Goal: Communication & Community: Answer question/provide support

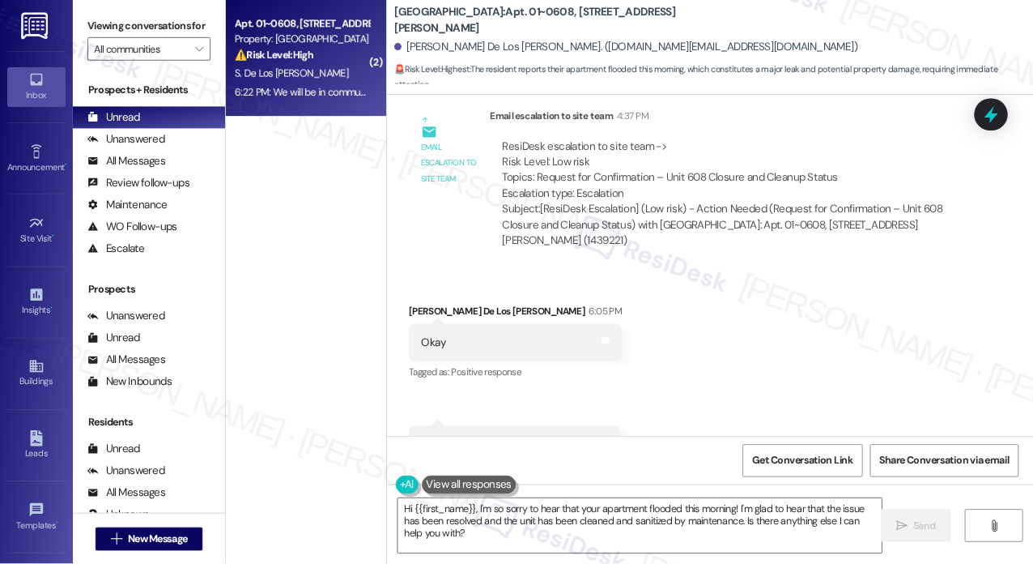
scroll to position [933, 0]
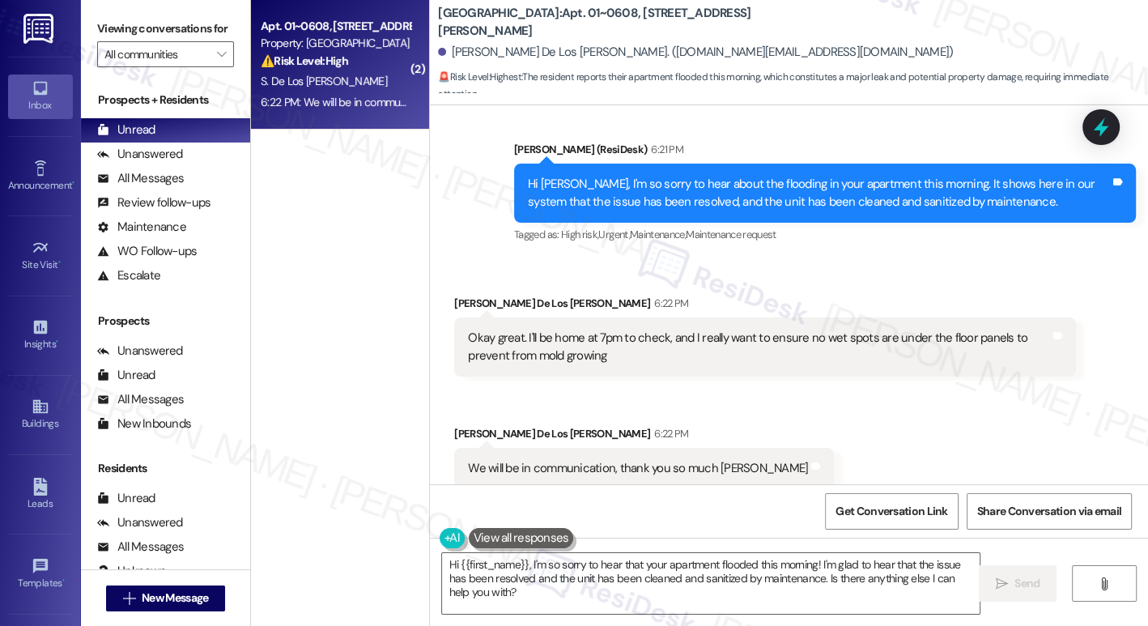
click at [530, 317] on div "Okay great. I'll be home at 7pm to check, and I really want to ensure no wet sp…" at bounding box center [765, 346] width 622 height 59
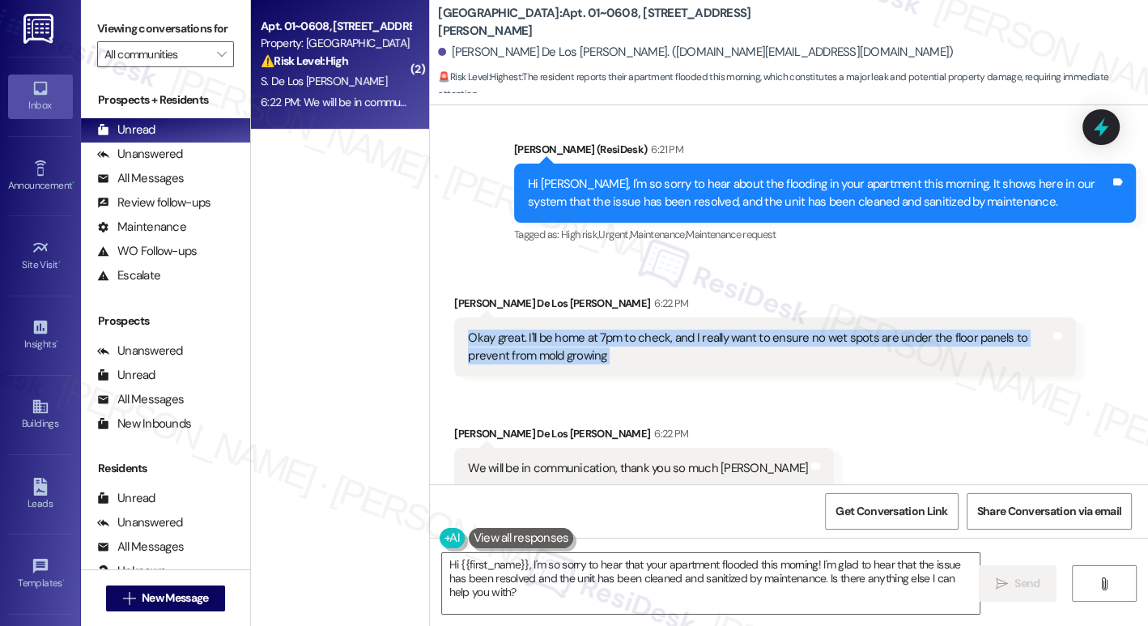
click at [530, 317] on div "Okay great. I'll be home at 7pm to check, and I really want to ensure no wet sp…" at bounding box center [765, 346] width 622 height 59
click at [700, 350] on div "Okay great. I'll be home at 7pm to check, and I really want to ensure no wet sp…" at bounding box center [765, 346] width 622 height 59
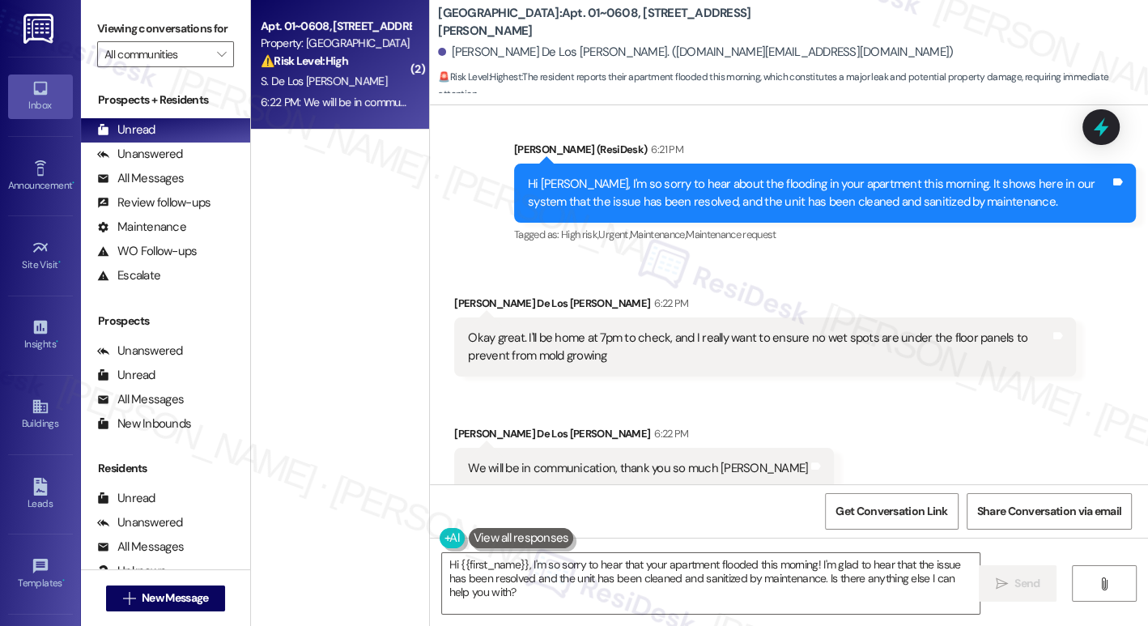
click at [700, 350] on div "Okay great. I'll be home at 7pm to check, and I really want to ensure no wet sp…" at bounding box center [765, 346] width 622 height 59
click at [577, 560] on textarea "Hi {{first_name}}, I'm so sorry to hear that your apartment flooded this mornin…" at bounding box center [710, 583] width 537 height 61
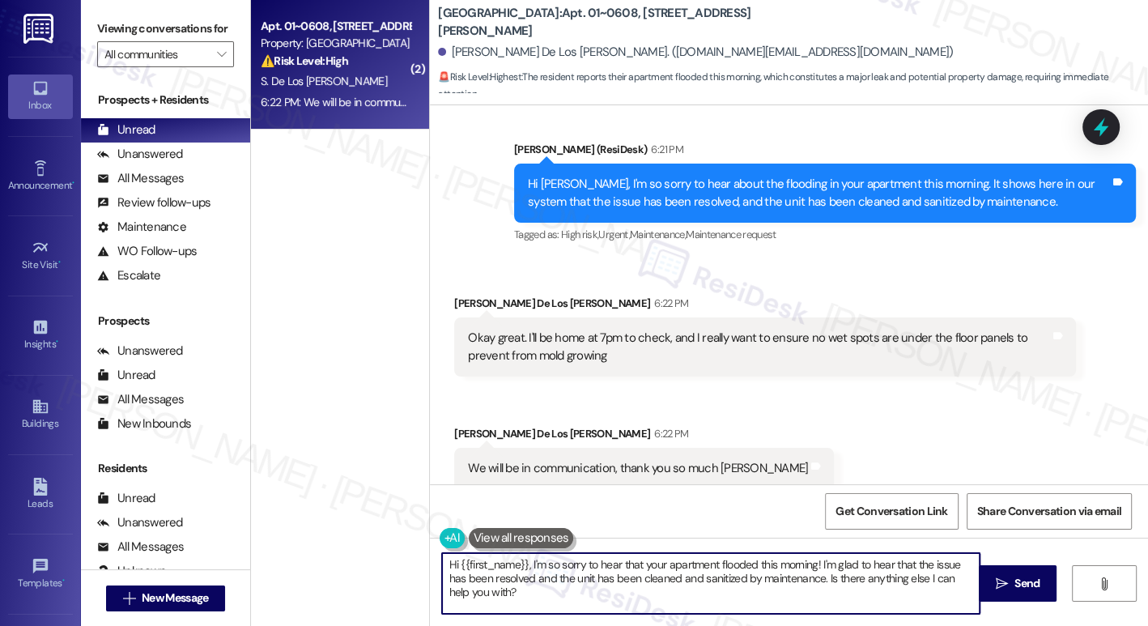
click at [577, 560] on textarea "Hi {{first_name}}, I'm so sorry to hear that your apartment flooded this mornin…" at bounding box center [710, 583] width 537 height 61
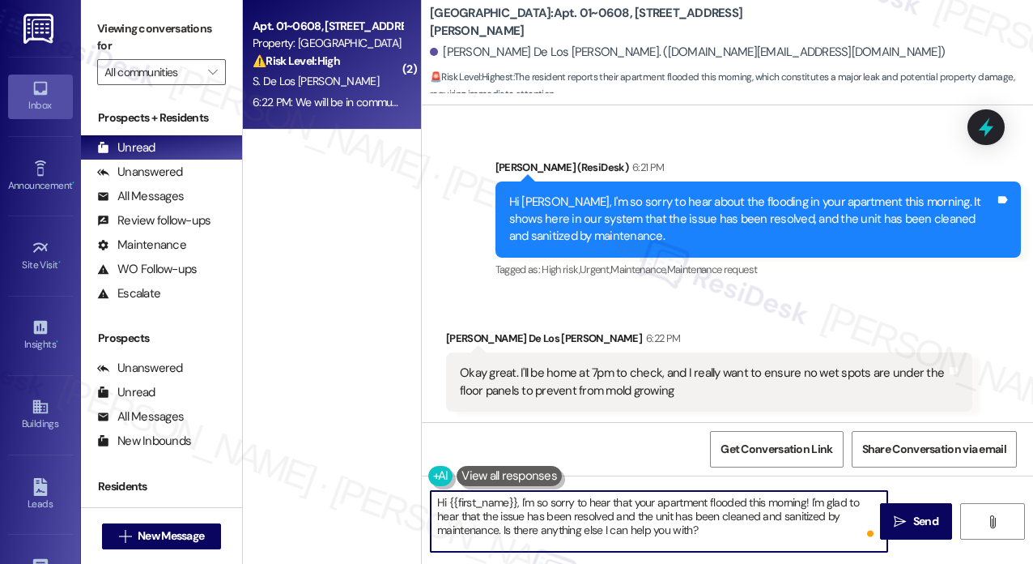
click at [623, 352] on div "Okay great. I'll be home at 7pm to check, and I really want to ensure no wet sp…" at bounding box center [709, 381] width 526 height 59
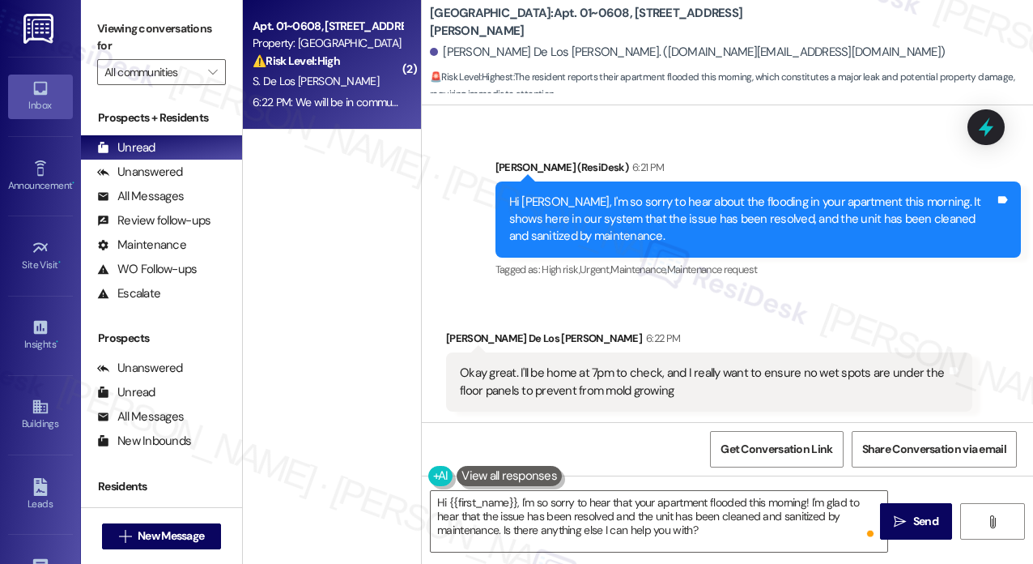
click at [621, 364] on div "Okay great. I'll be home at 7pm to check, and I really want to ensure no wet sp…" at bounding box center [703, 381] width 487 height 35
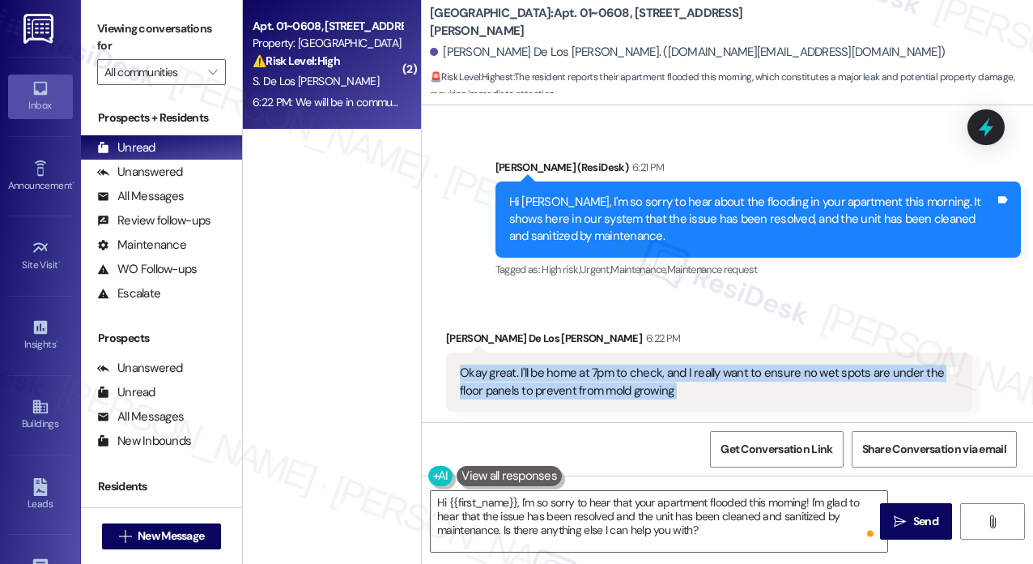
click at [621, 364] on div "Okay great. I'll be home at 7pm to check, and I really want to ensure no wet sp…" at bounding box center [703, 381] width 487 height 35
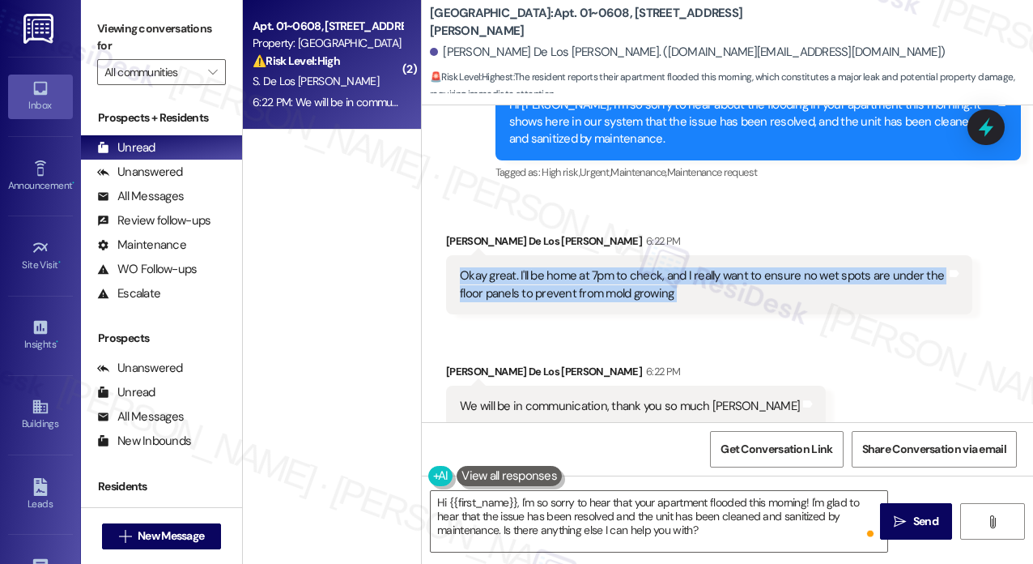
scroll to position [1030, 0]
click at [605, 279] on div "Okay great. I'll be home at 7pm to check, and I really want to ensure no wet sp…" at bounding box center [703, 284] width 487 height 35
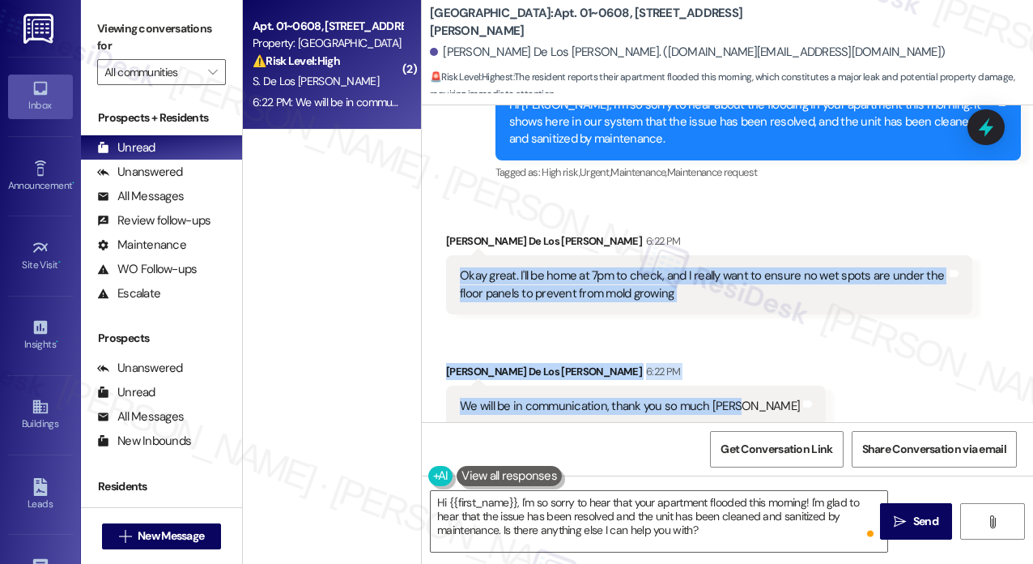
drag, startPoint x: 461, startPoint y: 253, endPoint x: 734, endPoint y: 374, distance: 299.5
click at [734, 374] on div "Received via SMS [PERSON_NAME] De Los [PERSON_NAME] 6:22 PM Okay great. I'll be…" at bounding box center [727, 317] width 611 height 243
copy div "Okay great. I'll be home at 7pm to check, and I really want to ensure no wet sp…"
click at [577, 519] on textarea "Hi {{first_name}}, I'm so sorry to hear that your apartment flooded this mornin…" at bounding box center [659, 521] width 457 height 61
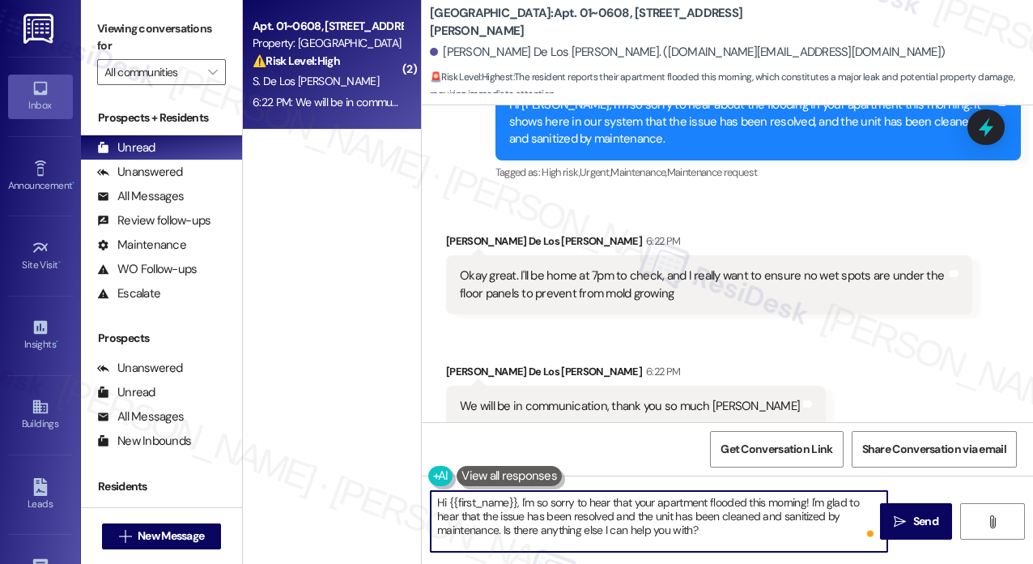
click at [577, 519] on textarea "Hi {{first_name}}, I'm so sorry to hear that your apartment flooded this mornin…" at bounding box center [659, 521] width 457 height 61
click at [583, 505] on textarea "Hi {{first_name}}, I'm so sorry to hear that your apartment flooded this mornin…" at bounding box center [659, 521] width 457 height 61
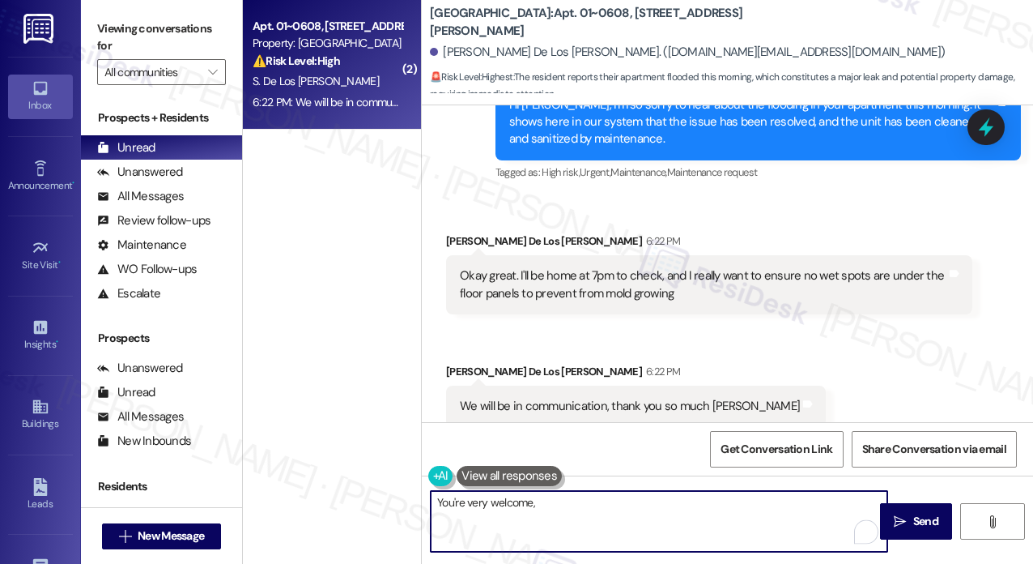
click at [462, 220] on div "Received via SMS [PERSON_NAME] De Los [PERSON_NAME] 6:22 PM Okay great. I'll be…" at bounding box center [709, 273] width 551 height 106
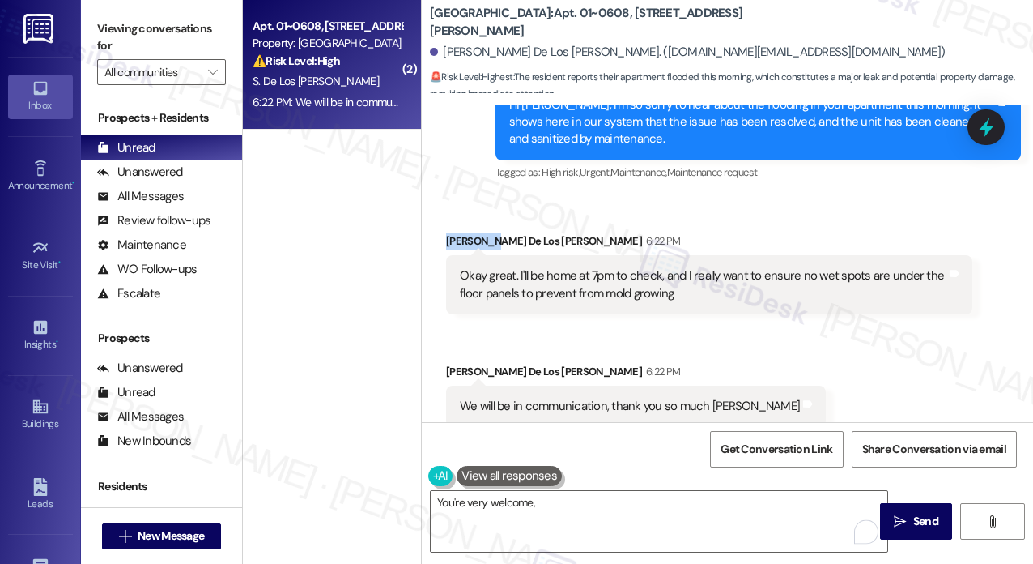
click at [462, 220] on div "Received via SMS [PERSON_NAME] De Los [PERSON_NAME] 6:22 PM Okay great. I'll be…" at bounding box center [709, 273] width 551 height 106
copy div "[PERSON_NAME]"
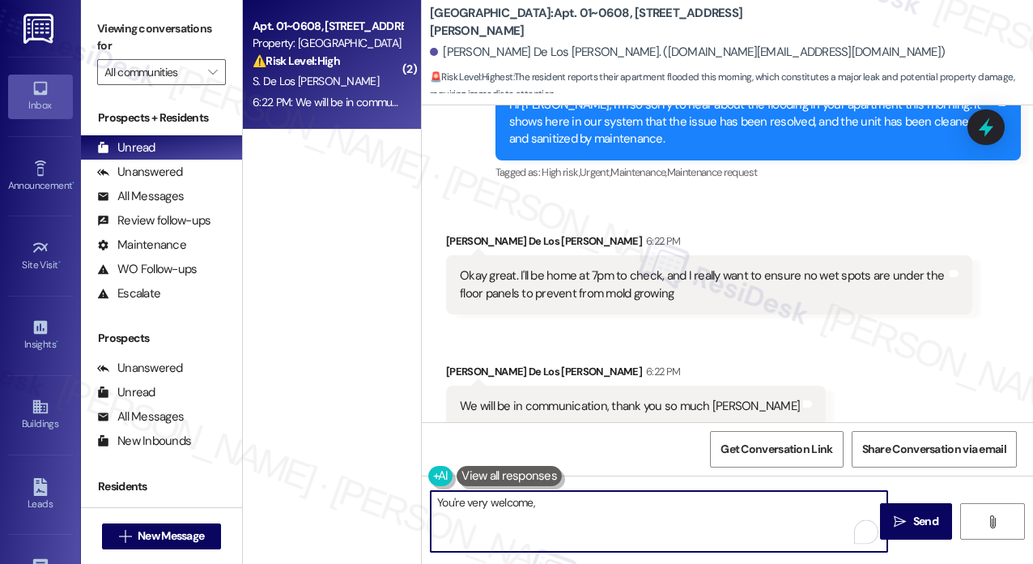
click at [586, 501] on textarea "You're very welcome," at bounding box center [659, 521] width 457 height 61
paste textarea "[PERSON_NAME]"
drag, startPoint x: 567, startPoint y: 516, endPoint x: 576, endPoint y: 517, distance: 9.1
click at [576, 517] on textarea "You're very welcome, [PERSON_NAME]! If anything else comes up, please don't hes…" at bounding box center [659, 521] width 457 height 61
type textarea "You're very welcome, [PERSON_NAME]! If anything else comes up, please don't hes…"
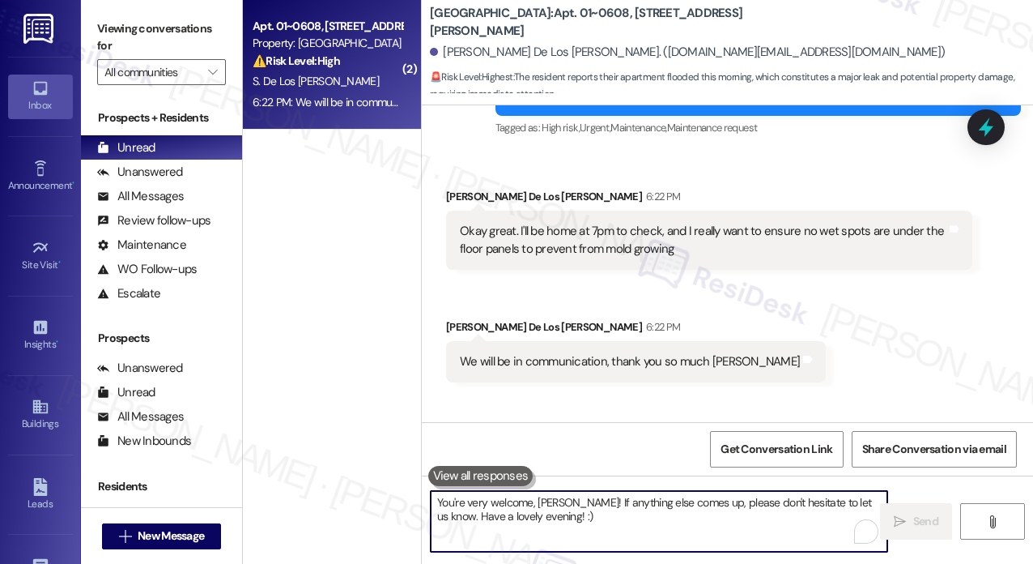
scroll to position [1160, 0]
